Goal: Check status: Check status

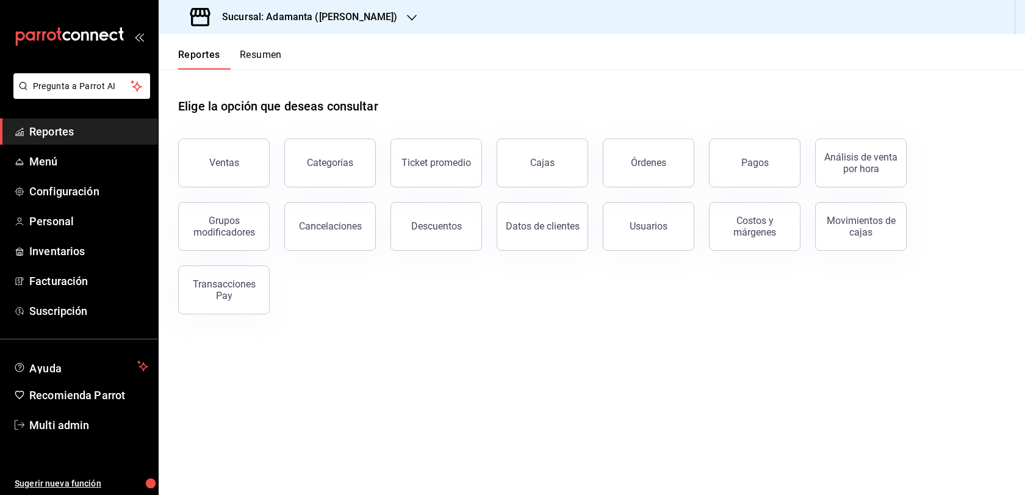
click at [239, 172] on button "Ventas" at bounding box center [223, 162] width 91 height 49
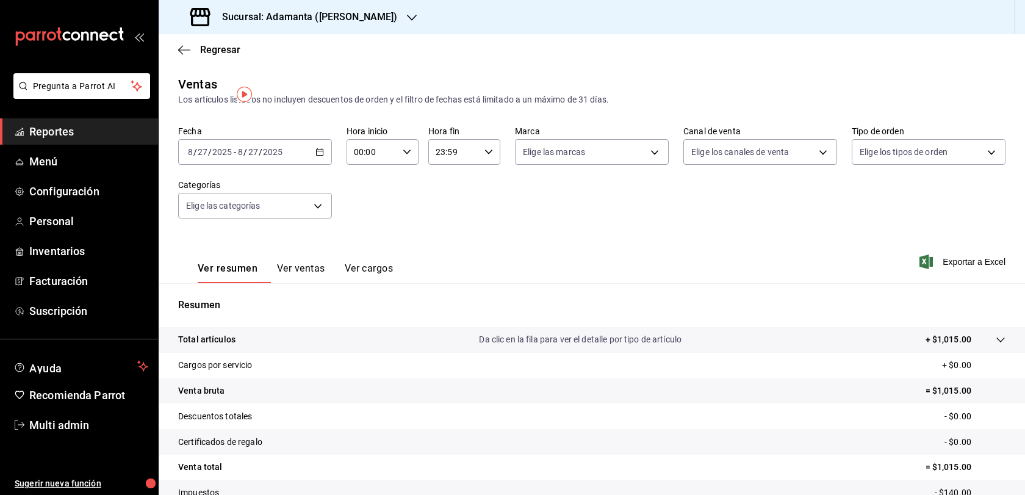
scroll to position [49, 0]
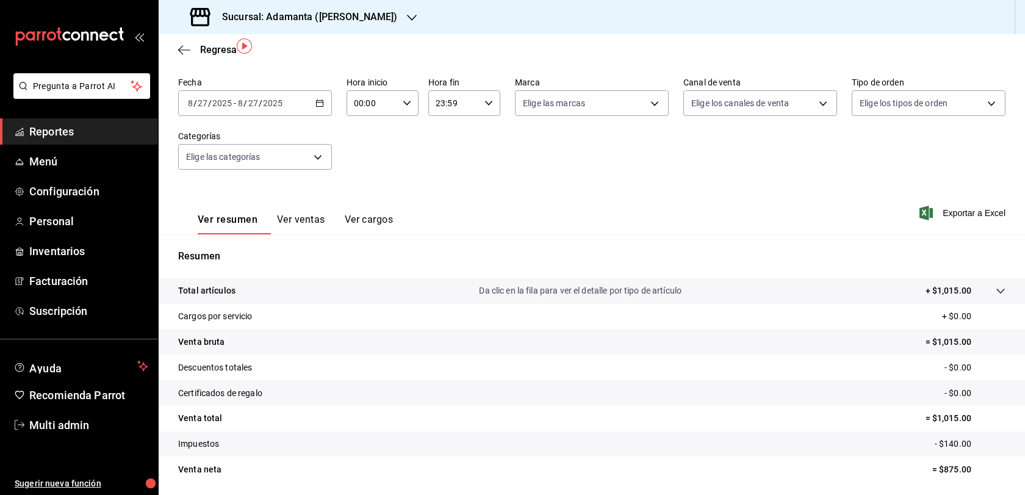
click at [314, 234] on button "Ver ventas" at bounding box center [301, 223] width 48 height 21
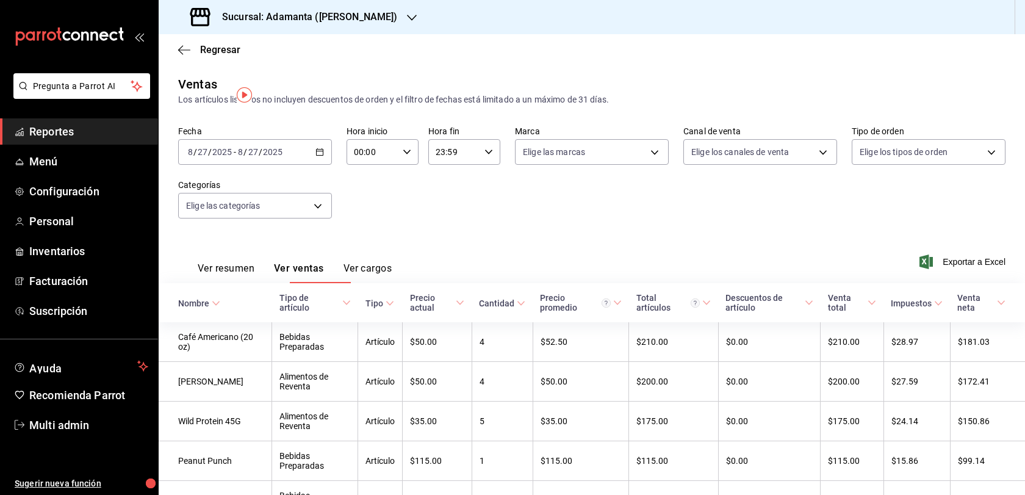
click at [215, 283] on button "Ver resumen" at bounding box center [226, 272] width 57 height 21
